Goal: Task Accomplishment & Management: Use online tool/utility

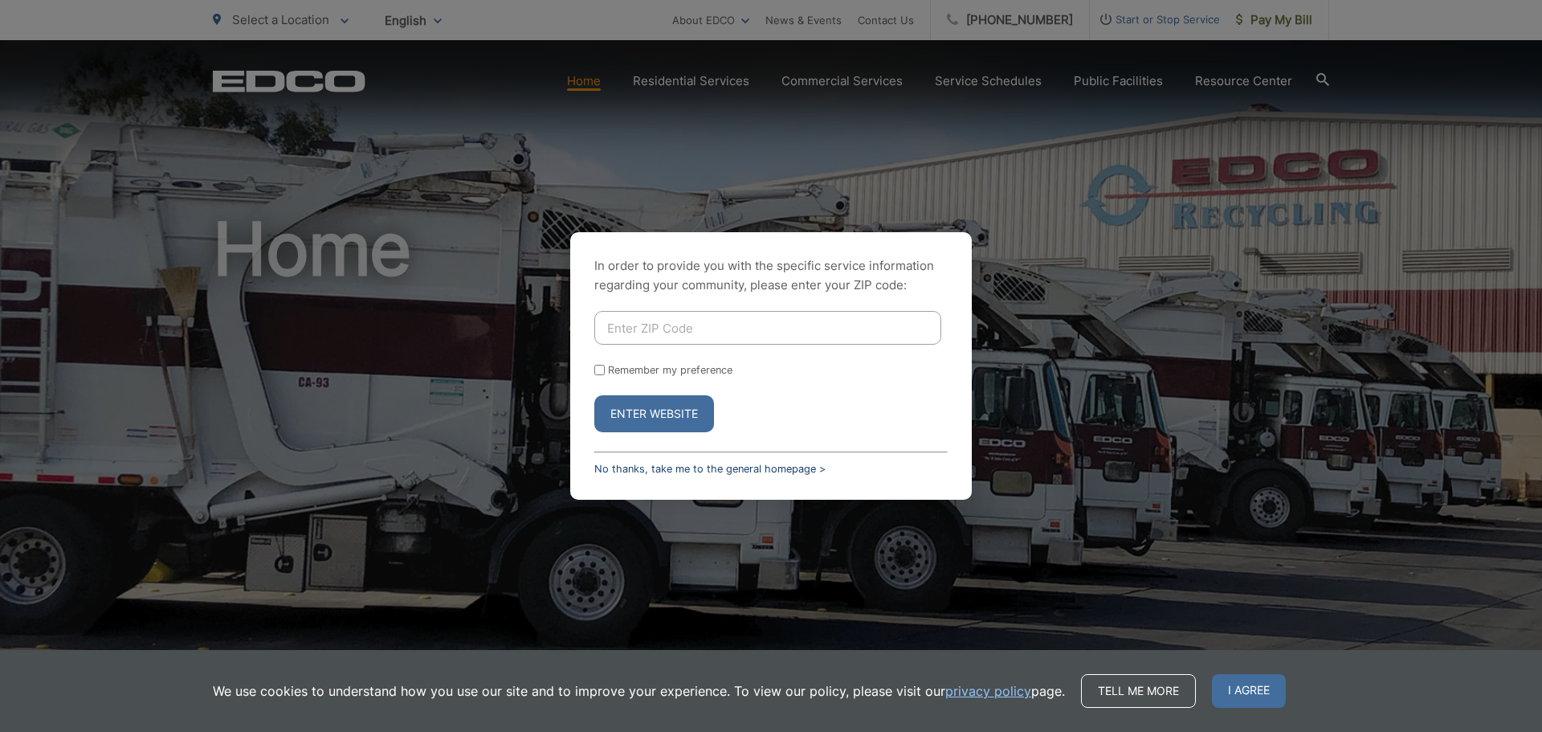
click at [818, 463] on link "No thanks, take me to the general homepage >" at bounding box center [709, 469] width 231 height 12
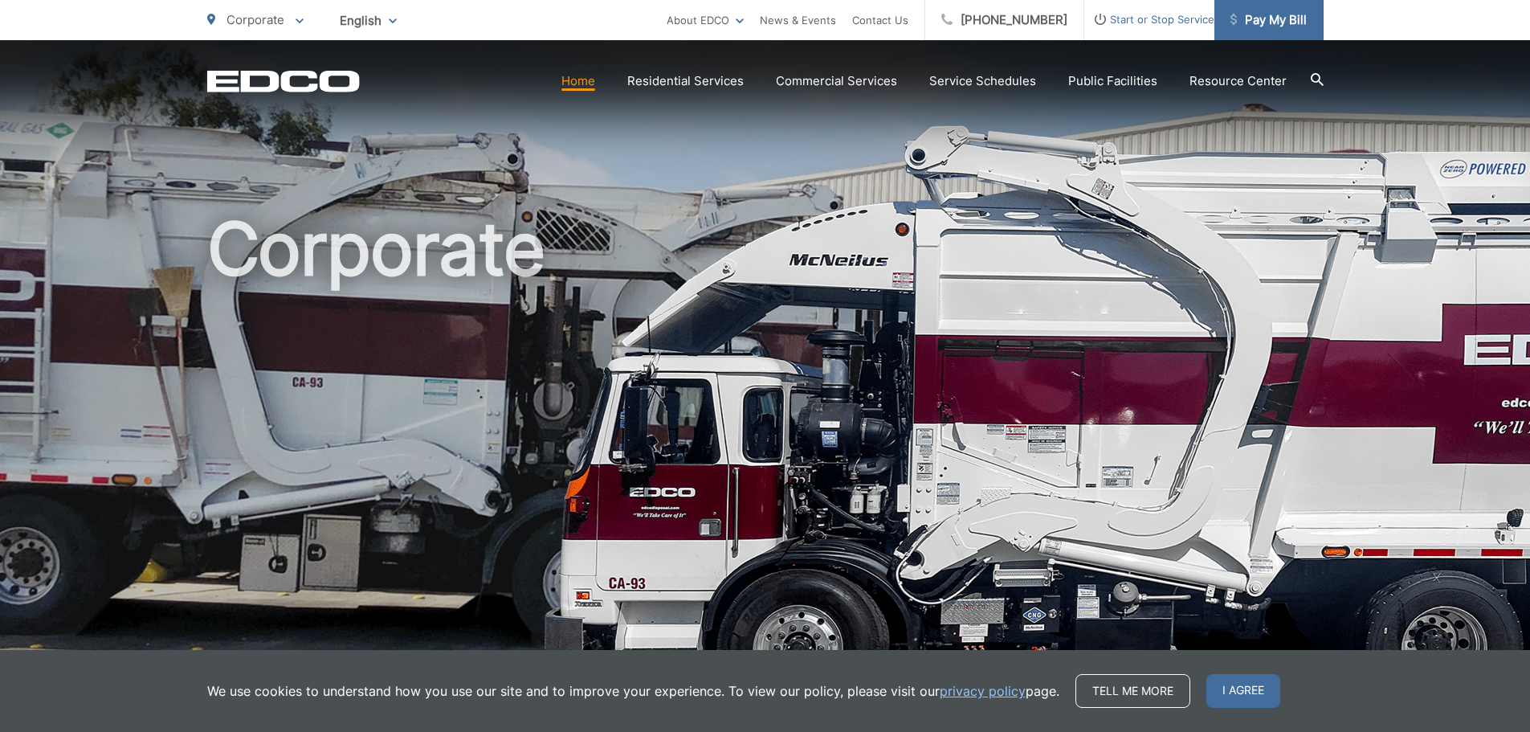
click at [1288, 22] on span "Pay My Bill" at bounding box center [1269, 19] width 76 height 19
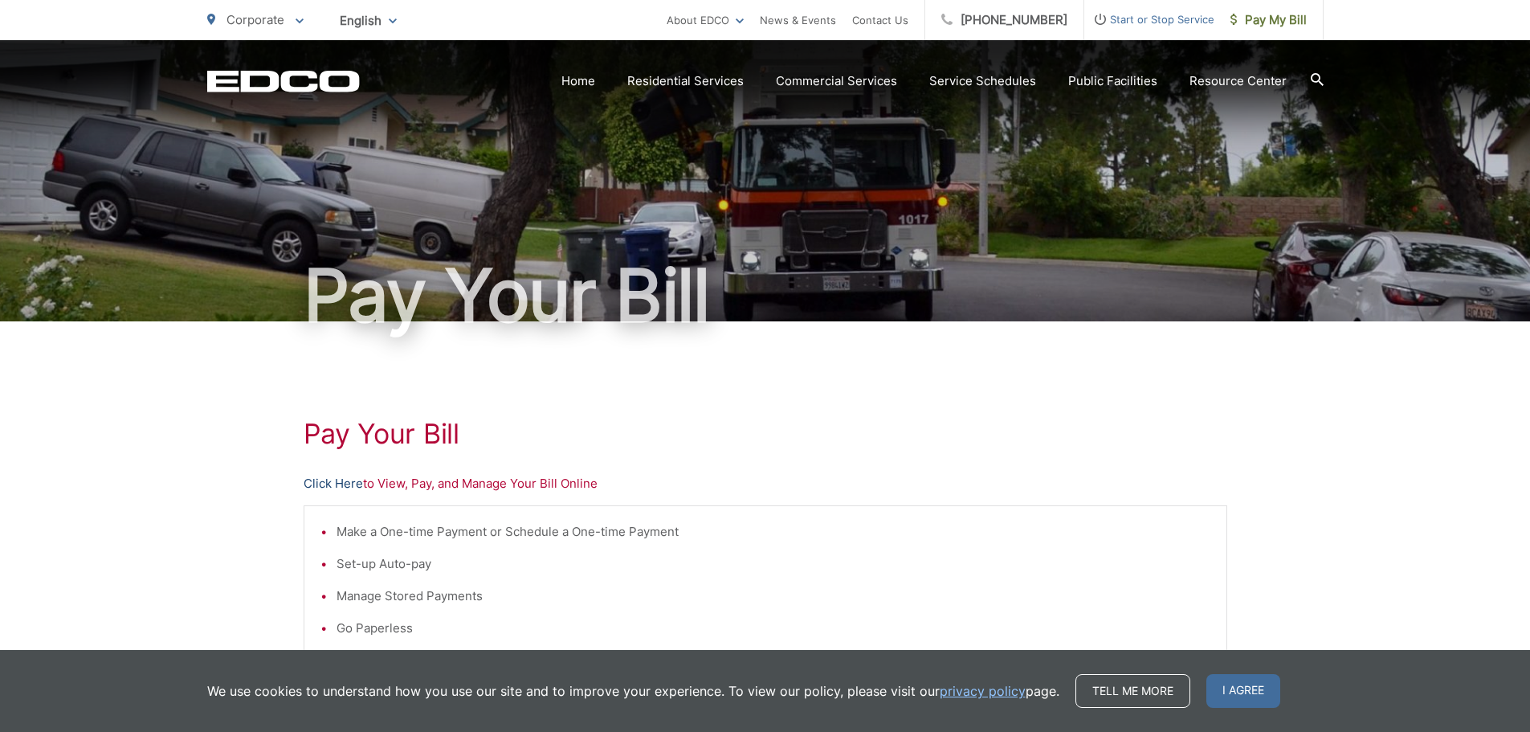
click at [338, 471] on div "Pay Your [PERSON_NAME] Here to View, Pay, and Manage Your Bill Online Make a On…" at bounding box center [766, 681] width 924 height 721
click at [340, 481] on link "Click Here" at bounding box center [333, 483] width 59 height 19
